Goal: Task Accomplishment & Management: Complete application form

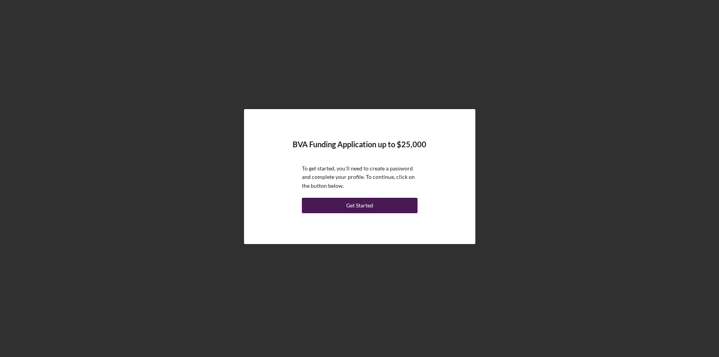
click at [369, 208] on div "Get Started" at bounding box center [359, 205] width 27 height 15
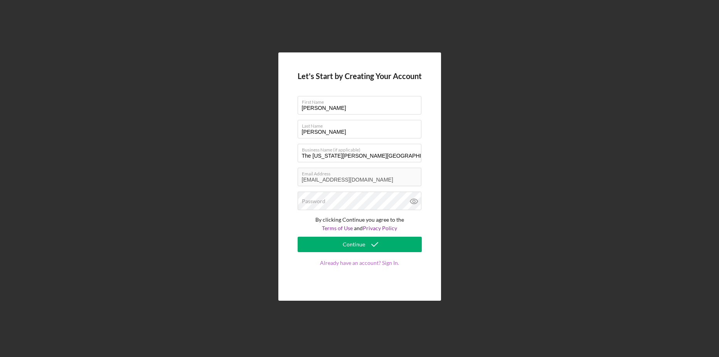
click at [363, 262] on link "Already have an account? Sign In." at bounding box center [359, 271] width 124 height 22
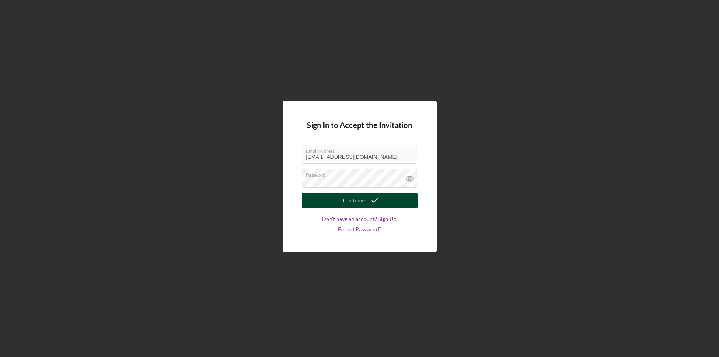
click at [354, 202] on div "Continue" at bounding box center [354, 200] width 22 height 15
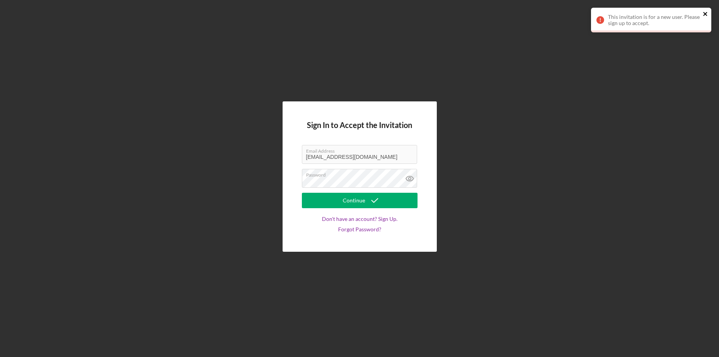
click at [702, 12] on icon "close" at bounding box center [704, 14] width 5 height 6
